Goal: Navigation & Orientation: Find specific page/section

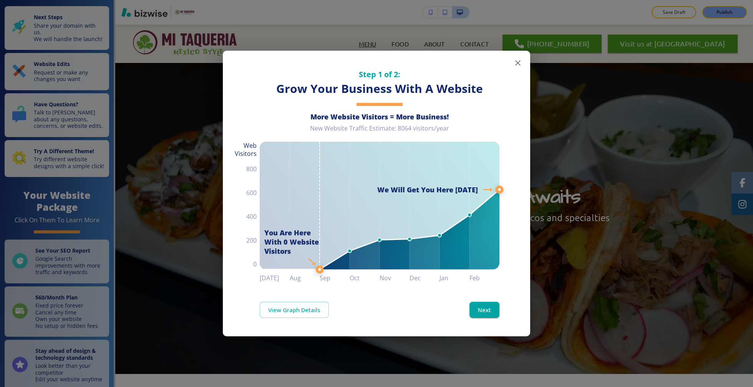
click at [515, 64] on icon "button" at bounding box center [517, 62] width 9 height 9
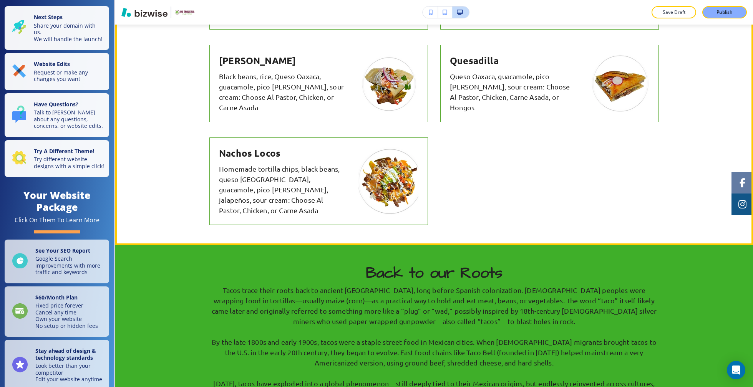
scroll to position [948, 0]
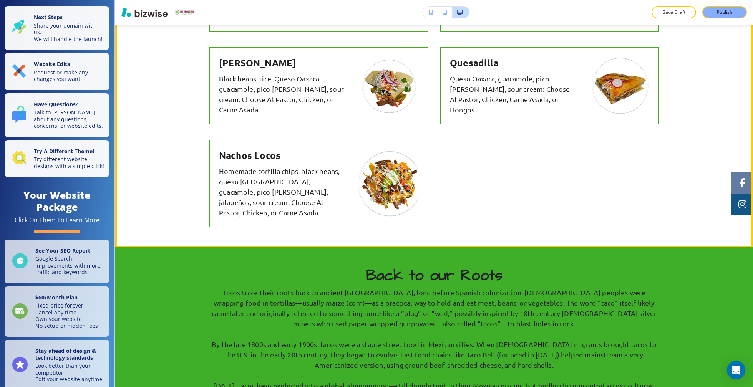
click at [358, 164] on img at bounding box center [388, 183] width 60 height 68
click at [384, 165] on img at bounding box center [388, 183] width 60 height 68
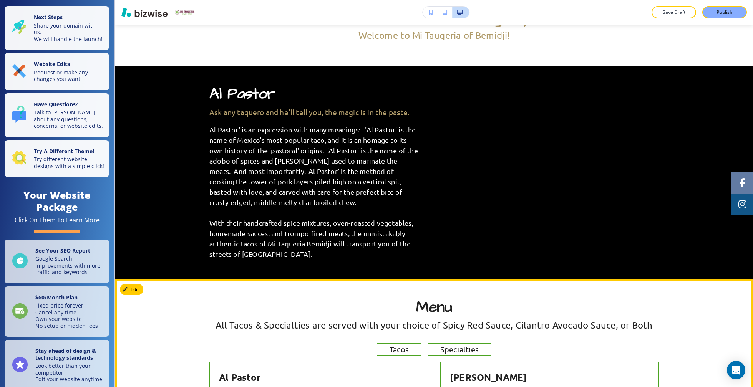
scroll to position [0, 0]
